Goal: Information Seeking & Learning: Learn about a topic

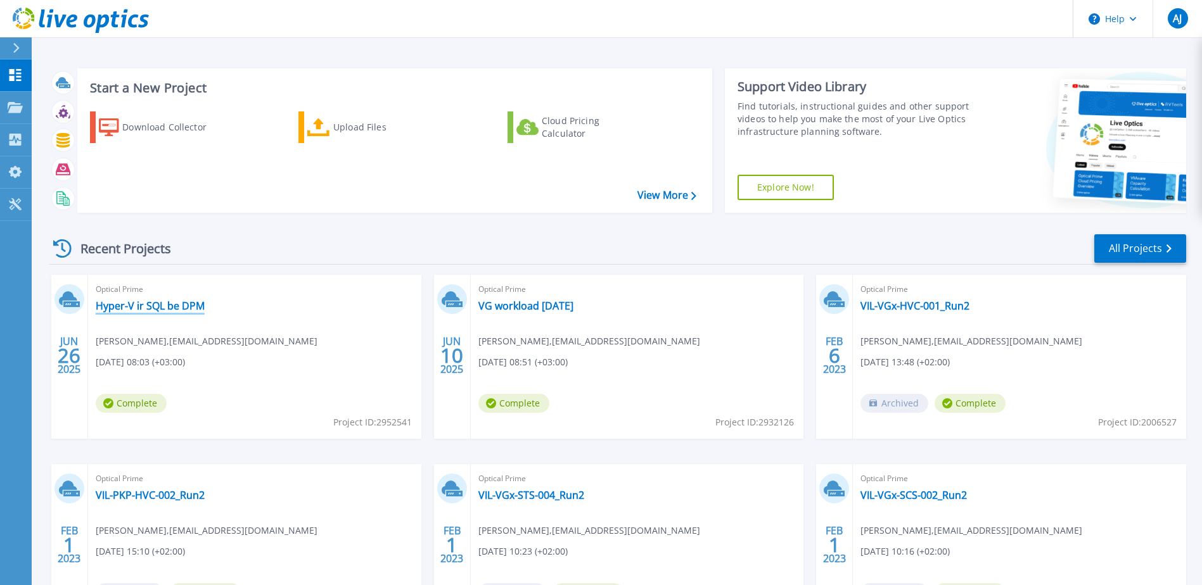
click at [155, 309] on link "Hyper-V ir SQL be DPM" at bounding box center [150, 306] width 109 height 13
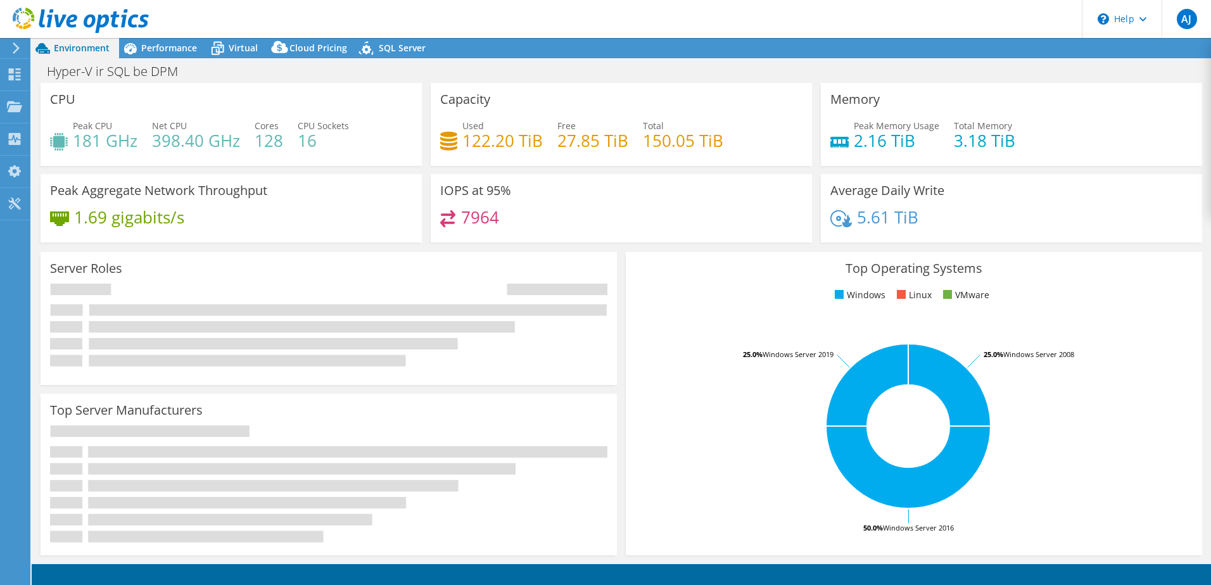
select select "EUFrankfurt"
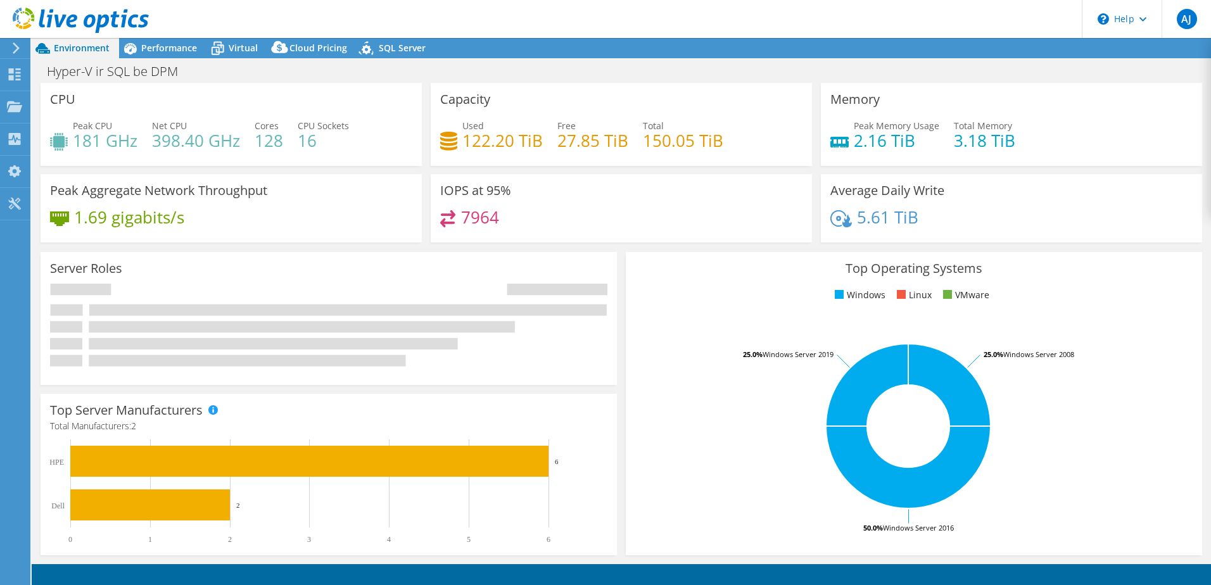
select select "EUFrankfurt"
select select "USD"
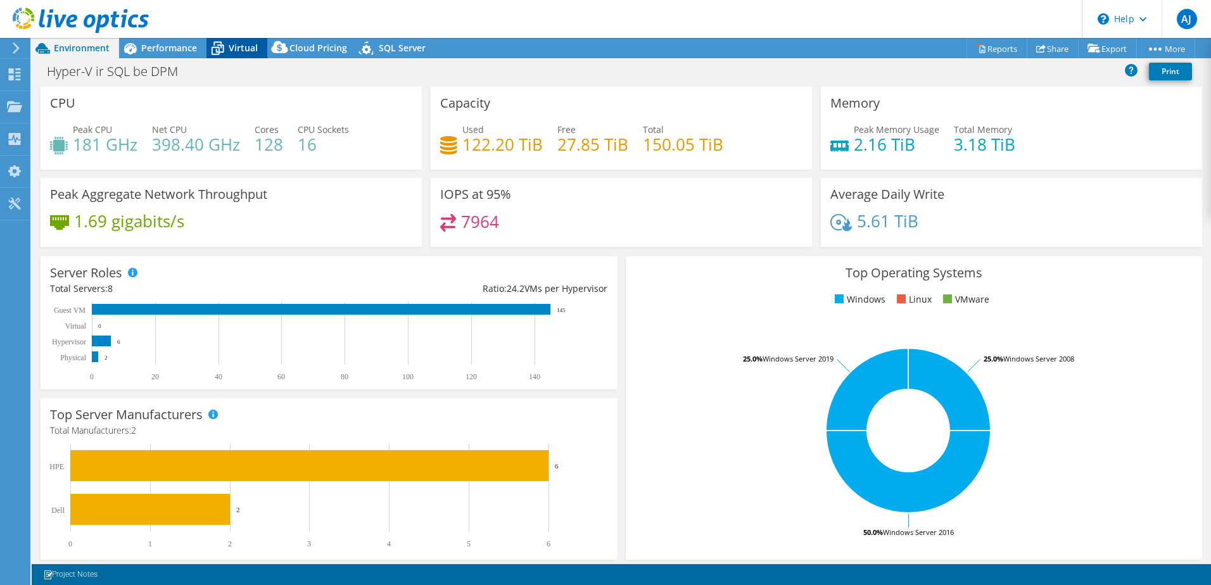
click at [243, 41] on div "Virtual" at bounding box center [237, 48] width 61 height 20
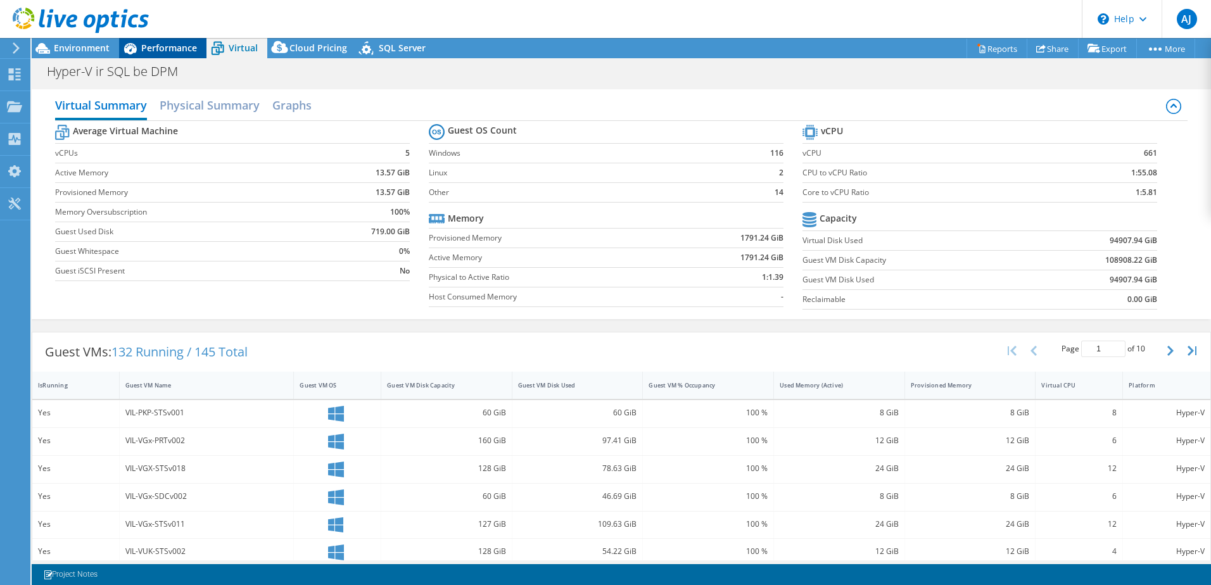
click at [151, 44] on span "Performance" at bounding box center [169, 48] width 56 height 12
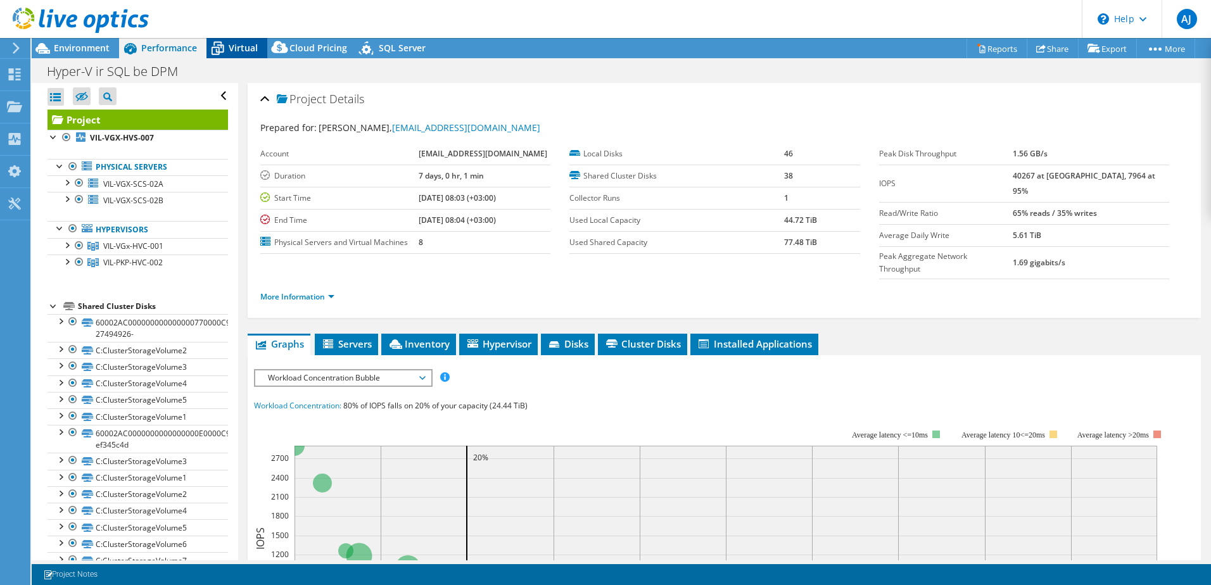
click at [233, 49] on span "Virtual" at bounding box center [243, 48] width 29 height 12
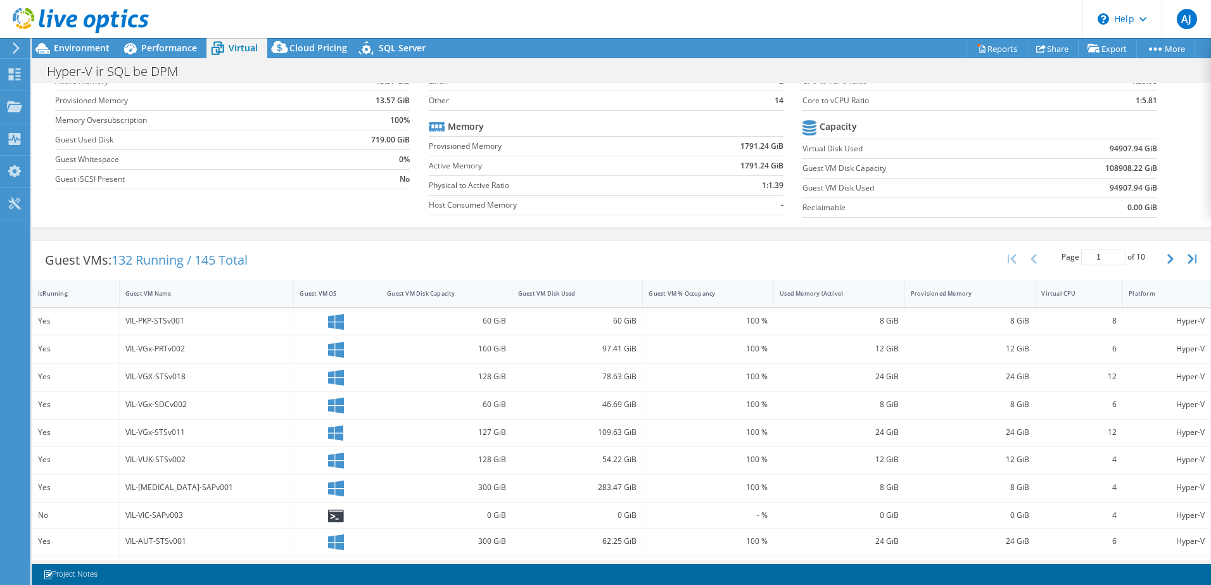
scroll to position [264, 0]
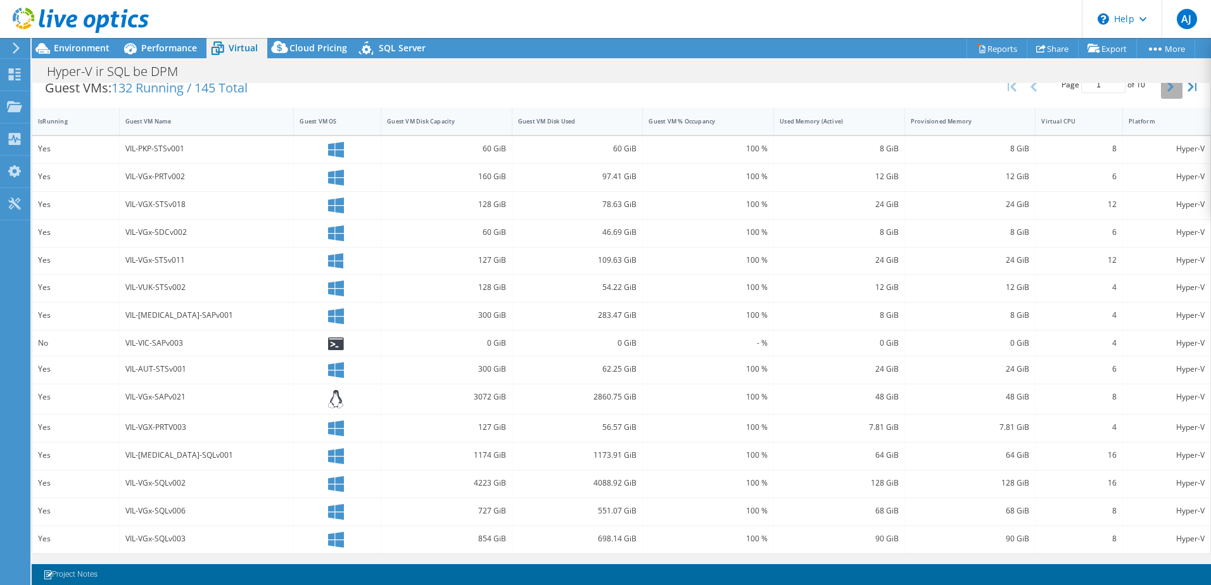
click at [1168, 90] on icon "button" at bounding box center [1171, 87] width 6 height 10
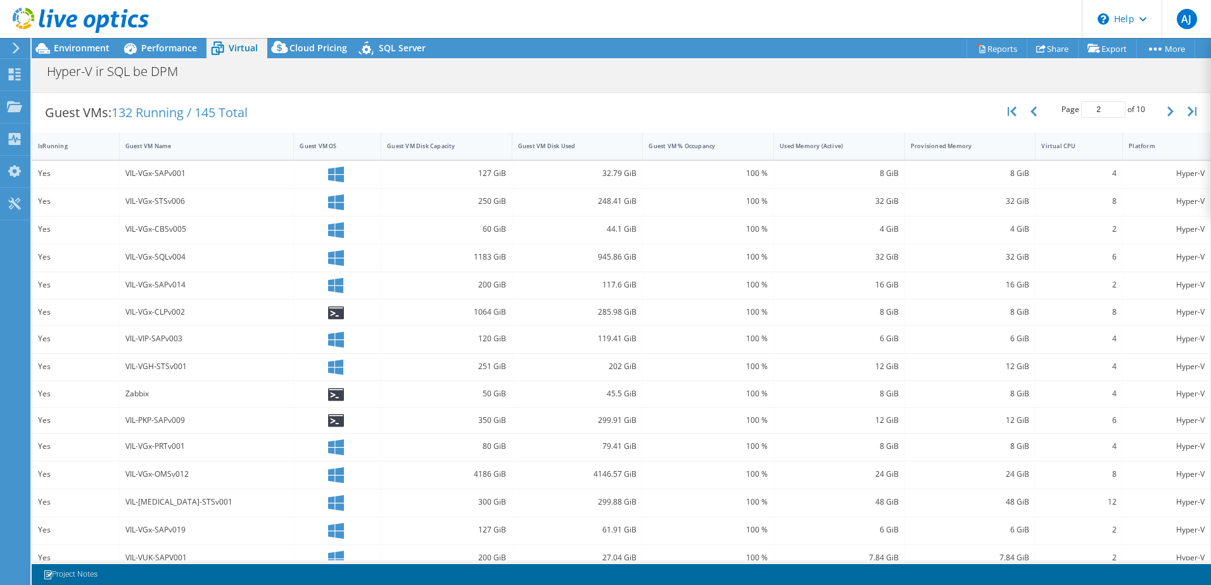
scroll to position [258, 0]
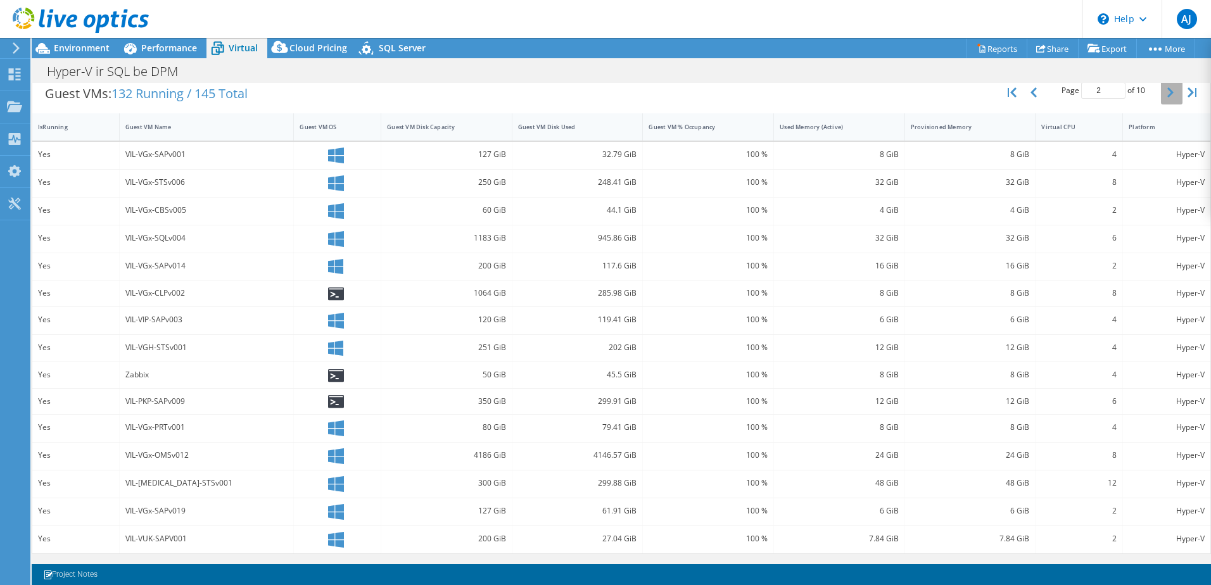
click at [1161, 98] on button "button" at bounding box center [1172, 92] width 22 height 24
click at [1168, 92] on icon "button" at bounding box center [1171, 92] width 6 height 10
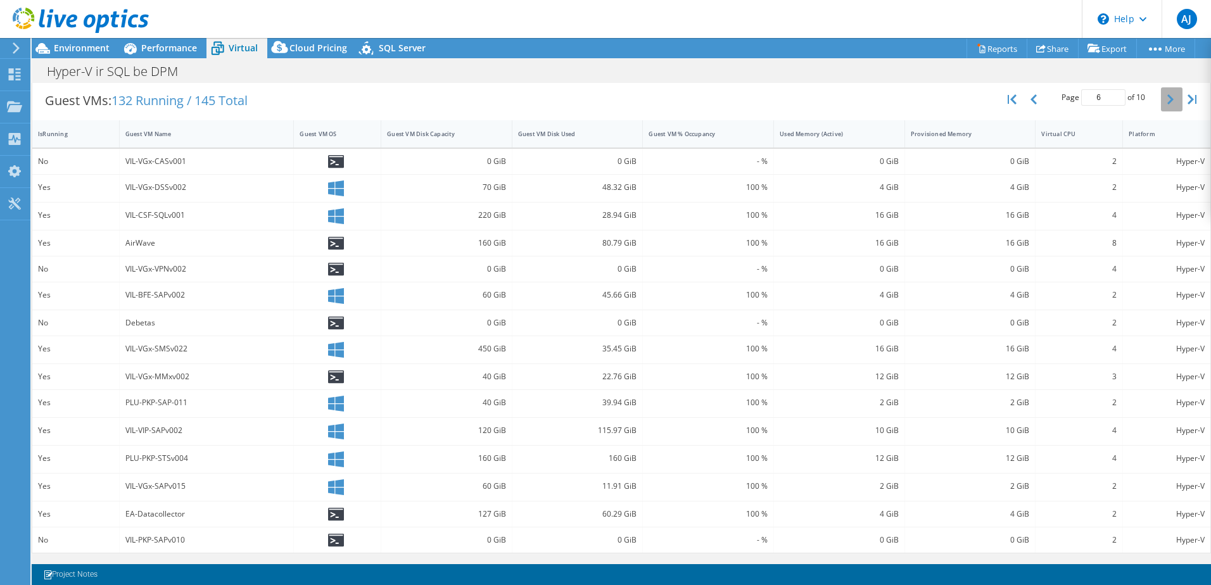
scroll to position [252, 0]
click at [1164, 92] on button "button" at bounding box center [1172, 99] width 22 height 24
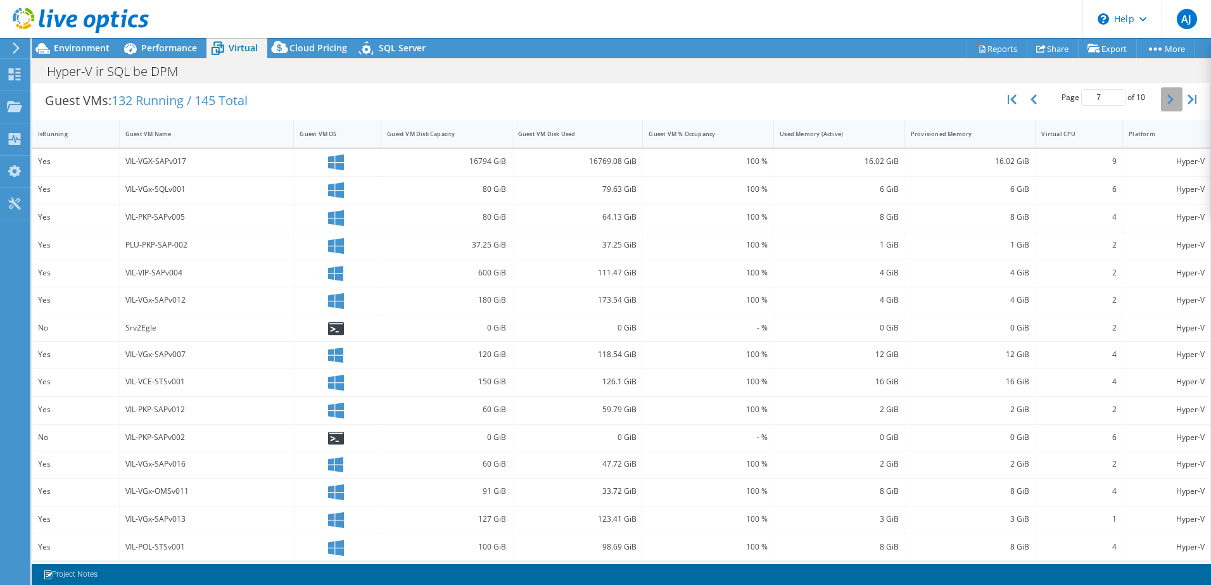
scroll to position [258, 0]
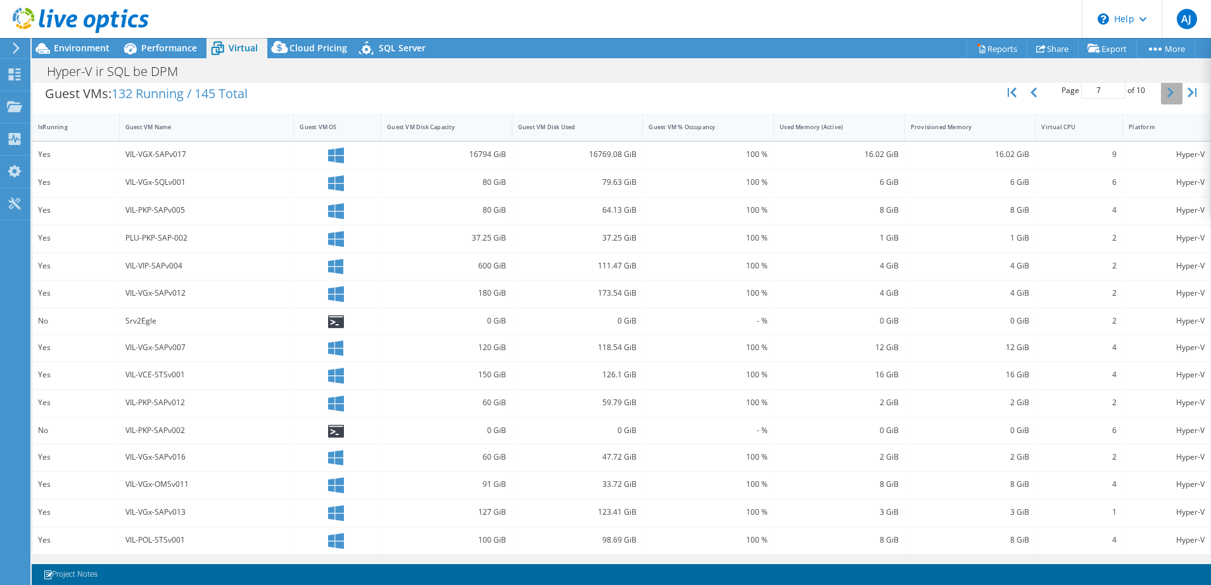
click at [1161, 93] on button "button" at bounding box center [1172, 92] width 22 height 24
type input "8"
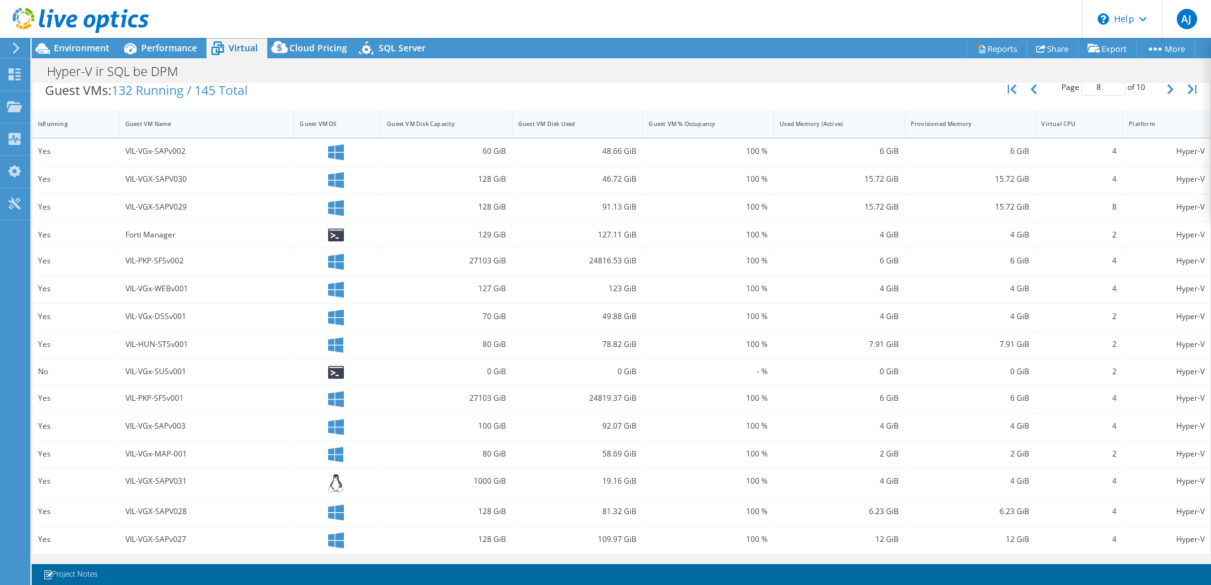
scroll to position [262, 0]
click at [592, 265] on div "24816.53 GiB" at bounding box center [577, 260] width 119 height 14
click at [1185, 20] on span "AJ" at bounding box center [1187, 19] width 20 height 20
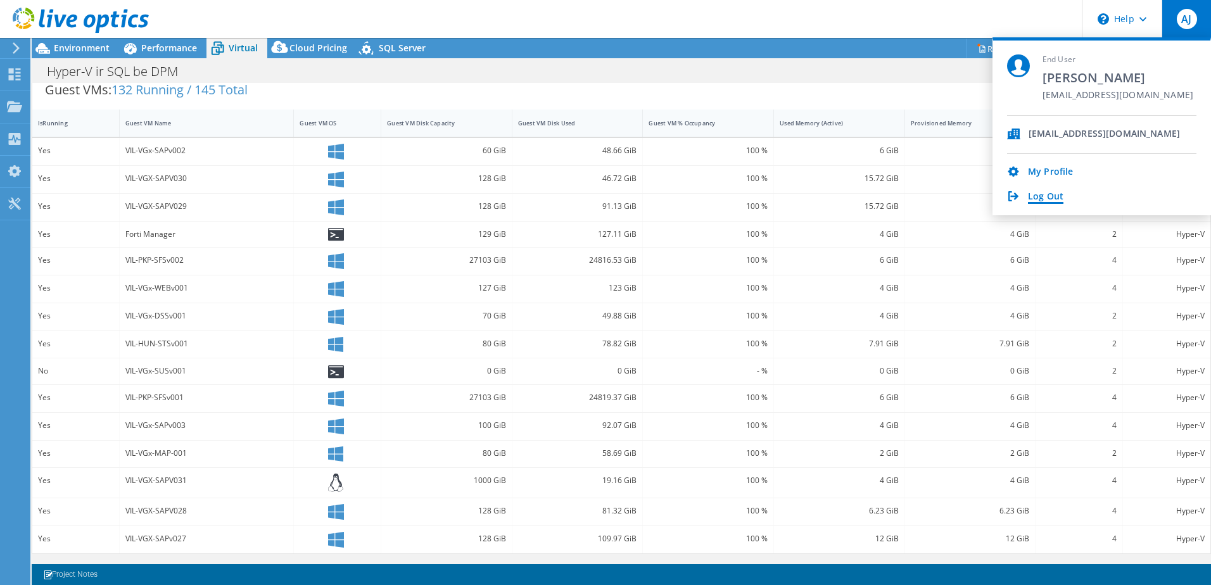
click at [1050, 196] on link "Log Out" at bounding box center [1045, 197] width 35 height 12
